Goal: Task Accomplishment & Management: Manage account settings

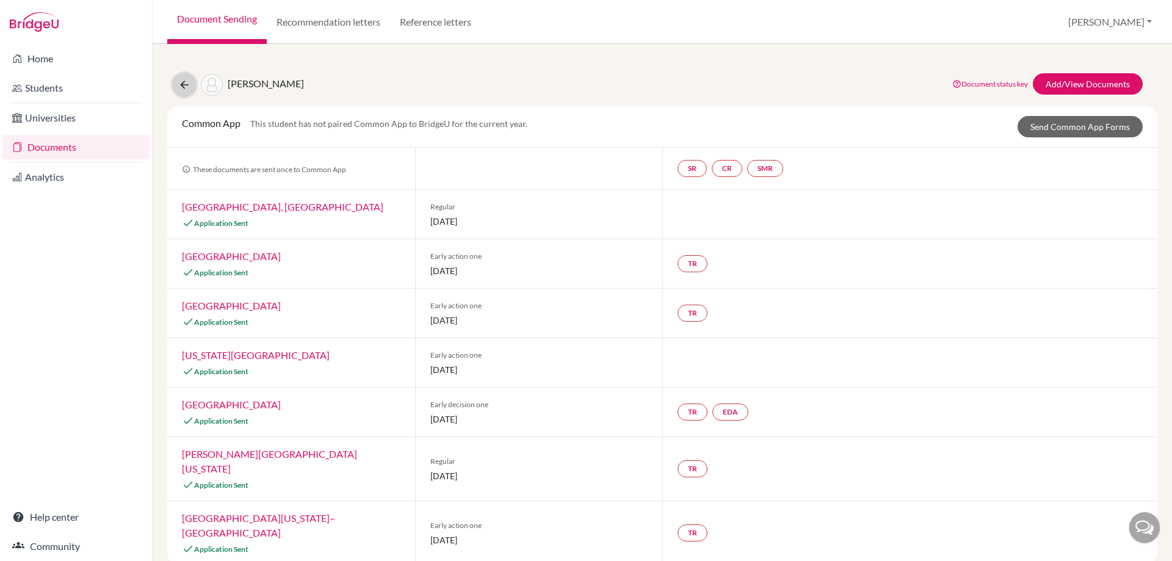
click at [181, 87] on icon at bounding box center [184, 85] width 12 height 12
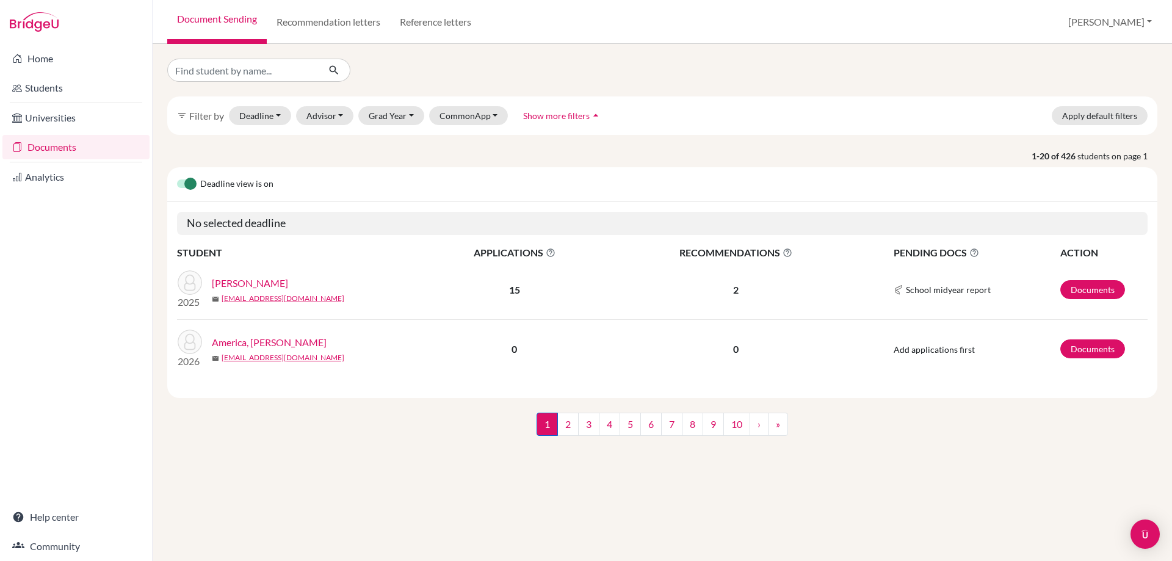
click at [251, 64] on input "Find student by name..." at bounding box center [242, 70] width 151 height 23
type input "[PERSON_NAME]"
click button "submit" at bounding box center [334, 70] width 32 height 23
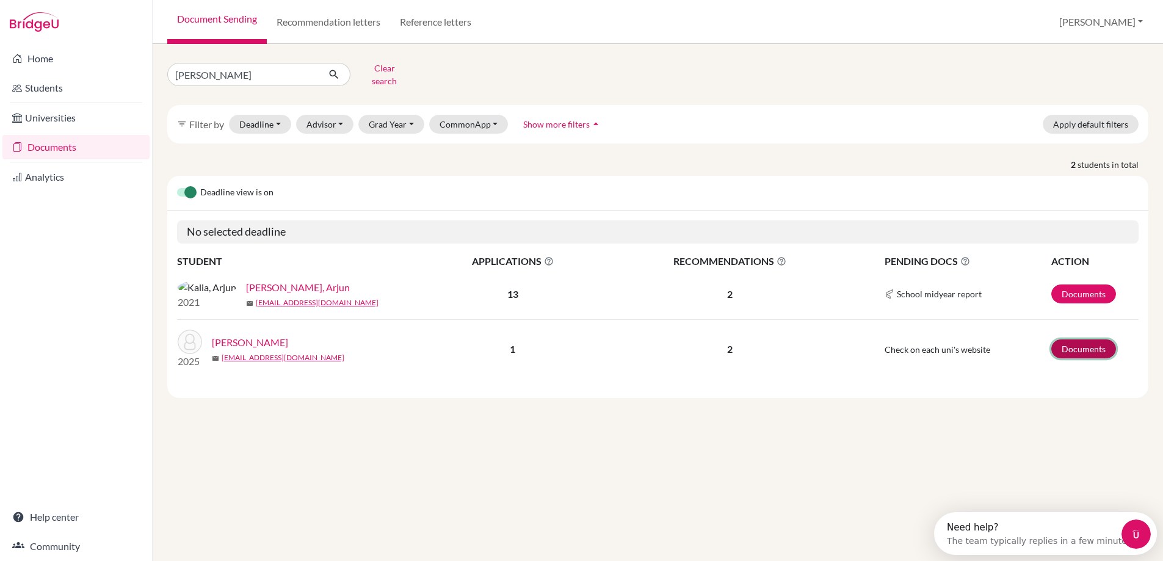
click at [1073, 352] on link "Documents" at bounding box center [1083, 348] width 65 height 19
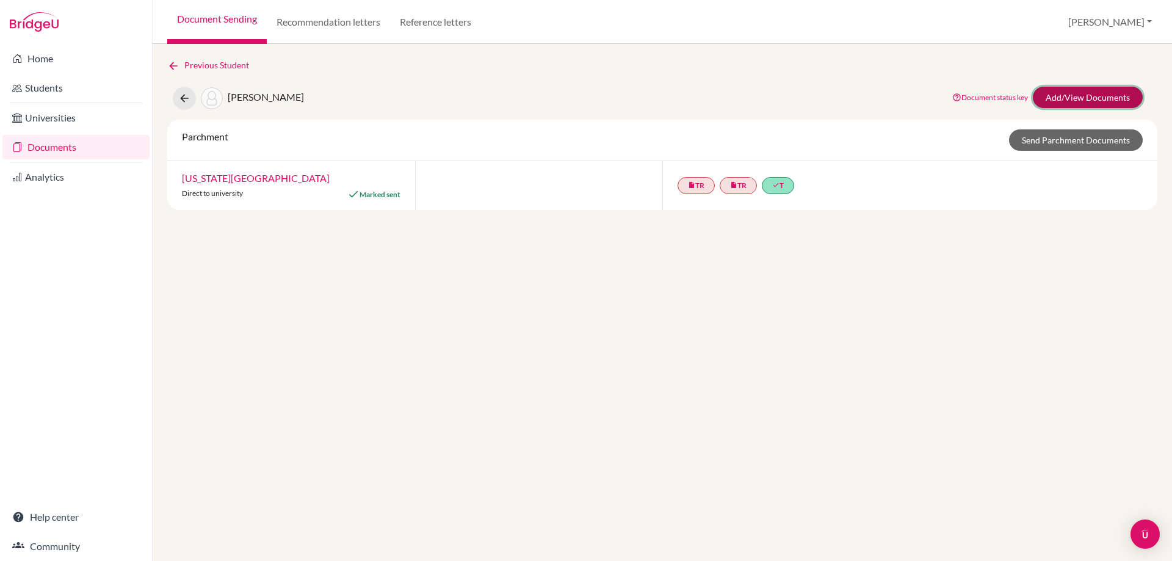
click at [1065, 98] on link "Add/View Documents" at bounding box center [1088, 97] width 110 height 21
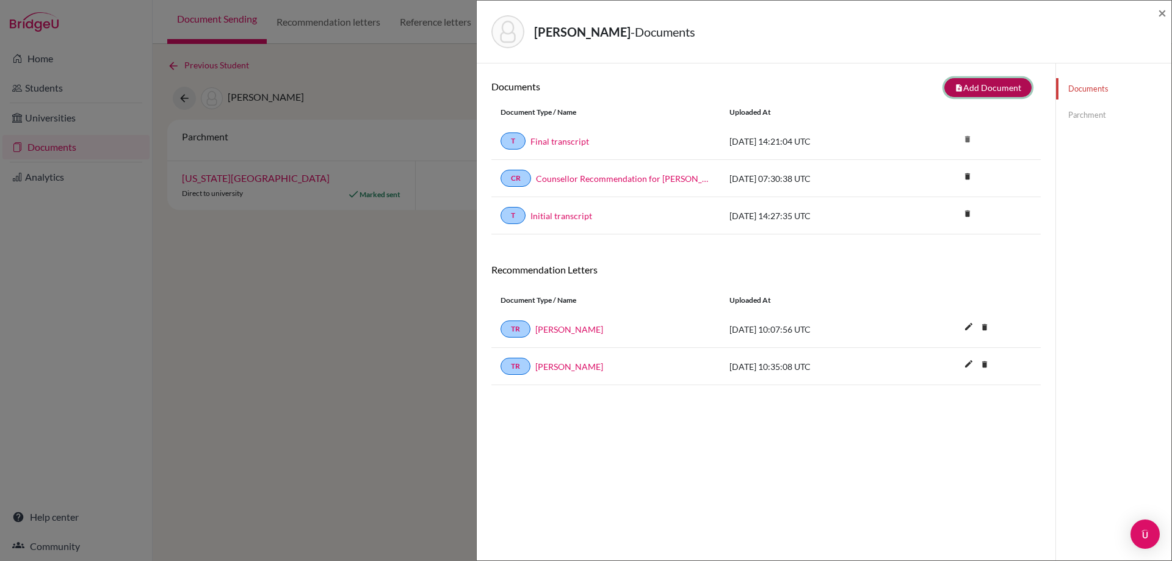
click at [972, 90] on button "note_add Add Document" at bounding box center [987, 87] width 87 height 19
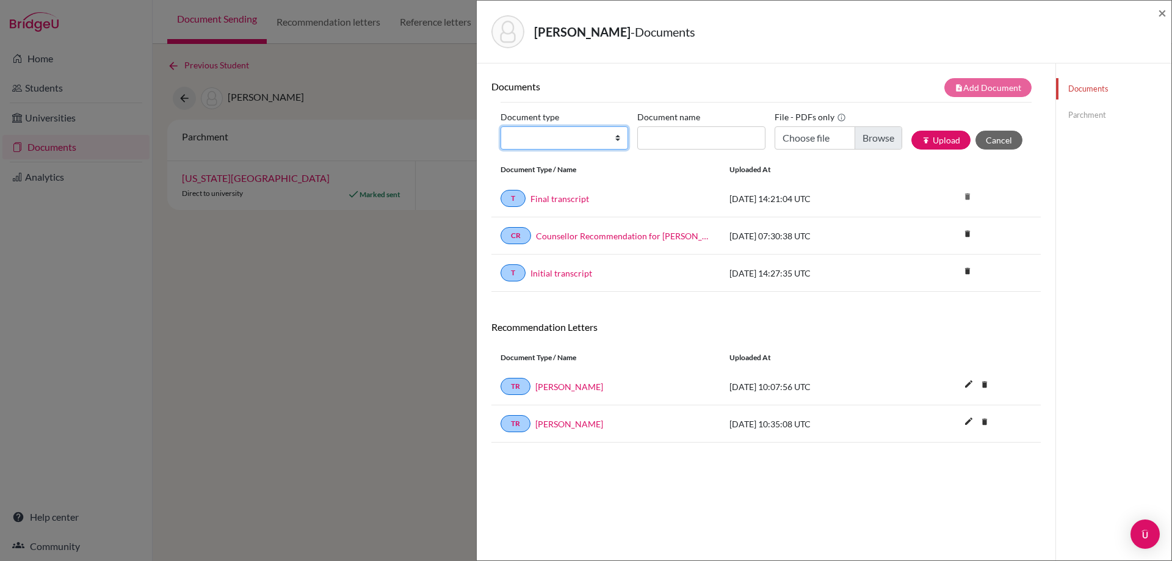
click at [614, 140] on select "Change explanation for Common App reports Counselor recommendation Internationa…" at bounding box center [565, 137] width 128 height 23
select select "2"
click at [501, 126] on select "Change explanation for Common App reports Counselor recommendation Internationa…" at bounding box center [565, 137] width 128 height 23
click at [668, 136] on input "Document name" at bounding box center [701, 137] width 128 height 23
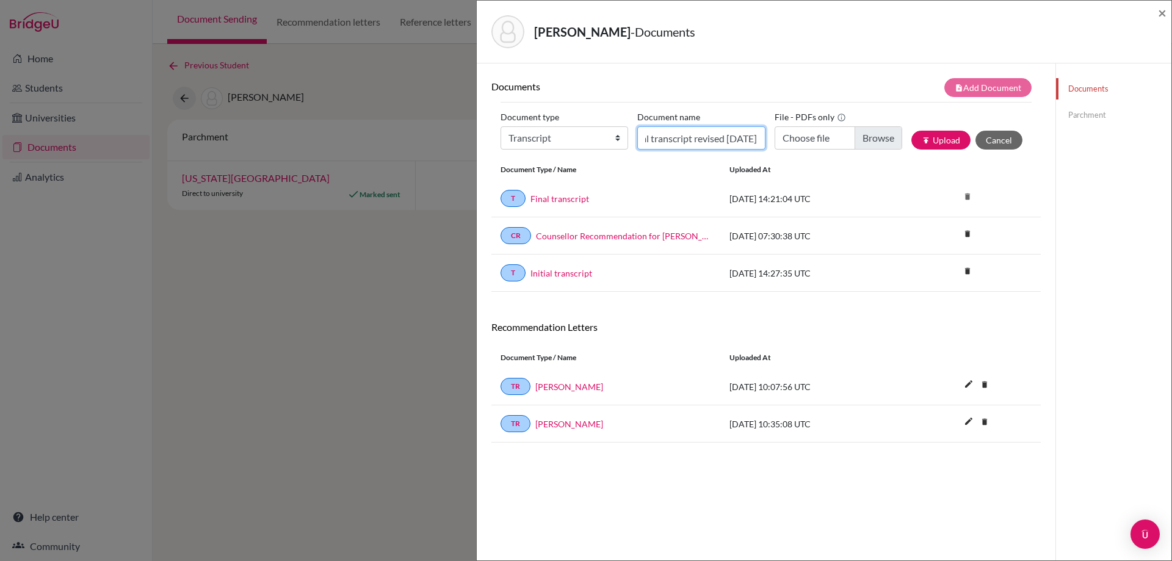
type input "Final transcript revised 18 August"
click at [885, 145] on input "Choose file" at bounding box center [839, 137] width 128 height 23
type input "C:\fakepath\Kalia, Milon - Final Transcript revised 18 August.pdf"
click at [932, 140] on button "publish Upload" at bounding box center [940, 140] width 59 height 19
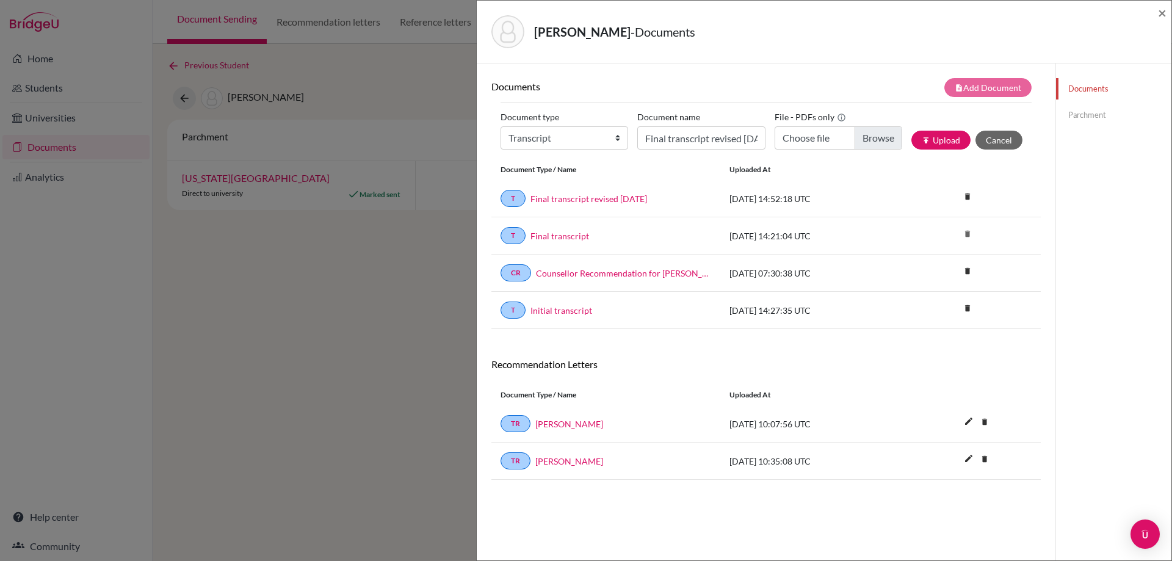
click at [1082, 116] on link "Parchment" at bounding box center [1113, 114] width 115 height 21
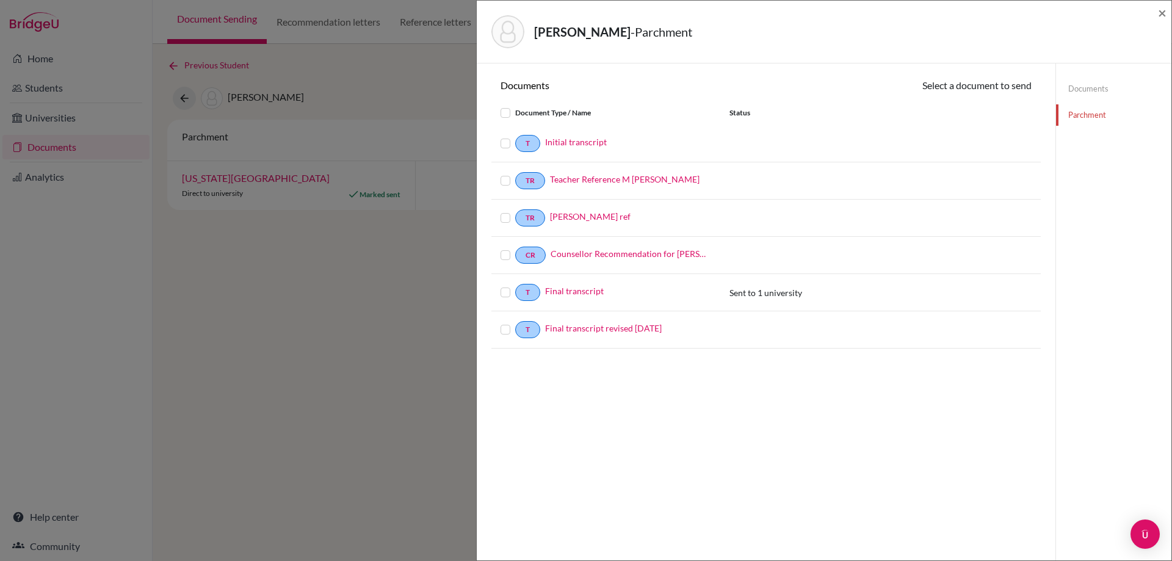
click at [515, 322] on label at bounding box center [515, 322] width 0 height 0
click at [0, 0] on input "checkbox" at bounding box center [0, 0] width 0 height 0
click at [989, 90] on button "Continue" at bounding box center [998, 87] width 68 height 19
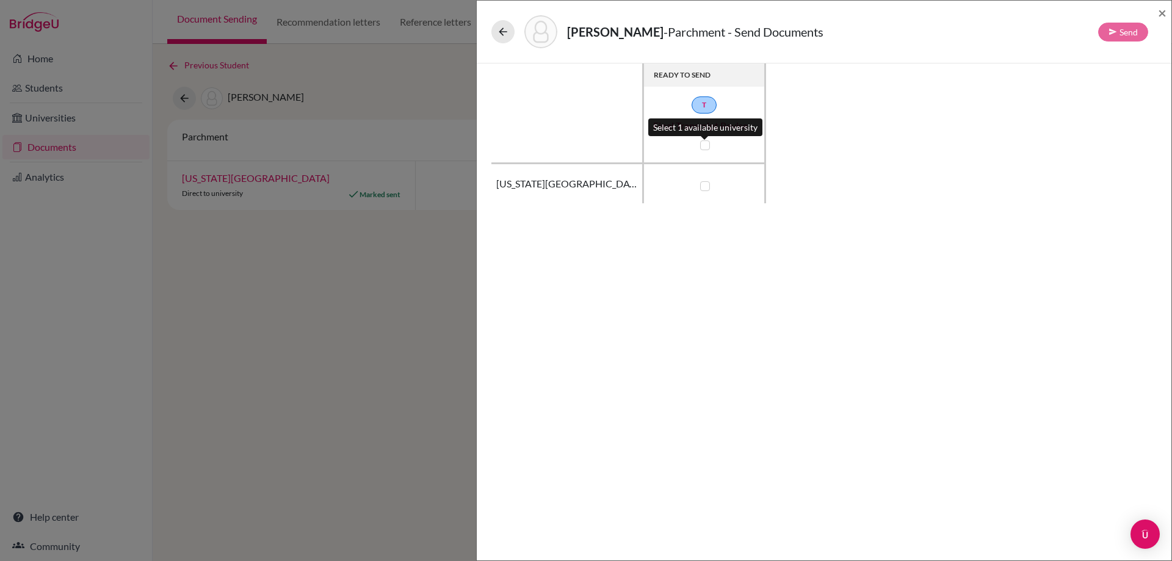
click at [704, 144] on label at bounding box center [705, 145] width 10 height 10
click at [704, 144] on input "checkbox" at bounding box center [702, 144] width 10 height 12
checkbox input "true"
click at [1118, 28] on button "Send" at bounding box center [1123, 32] width 50 height 19
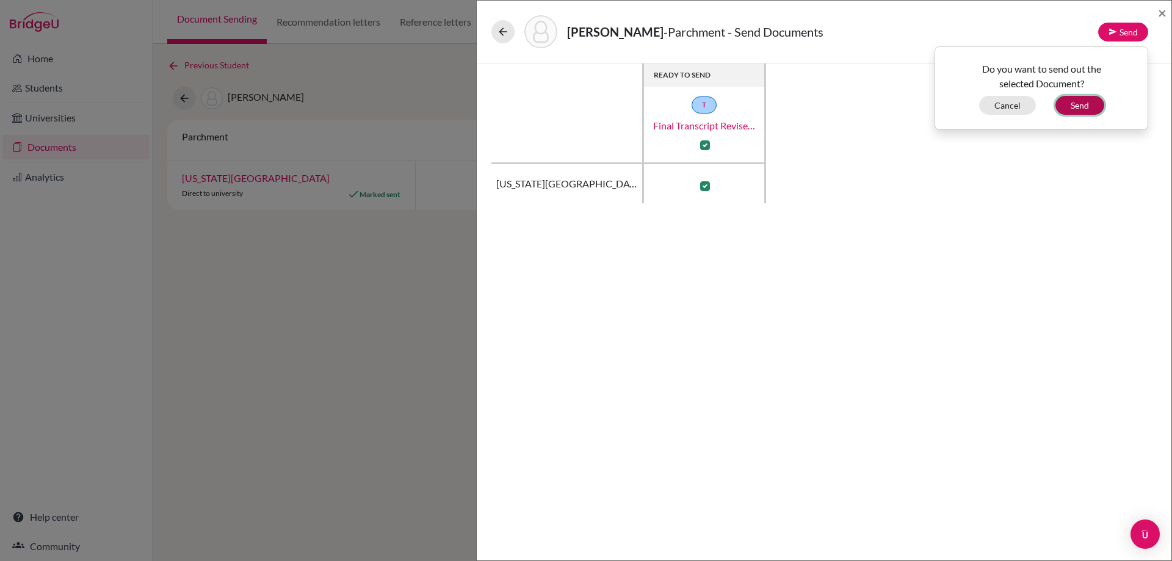
click at [1084, 107] on button "Send" at bounding box center [1079, 105] width 49 height 19
checkbox input "false"
